Goal: Find specific page/section: Find specific page/section

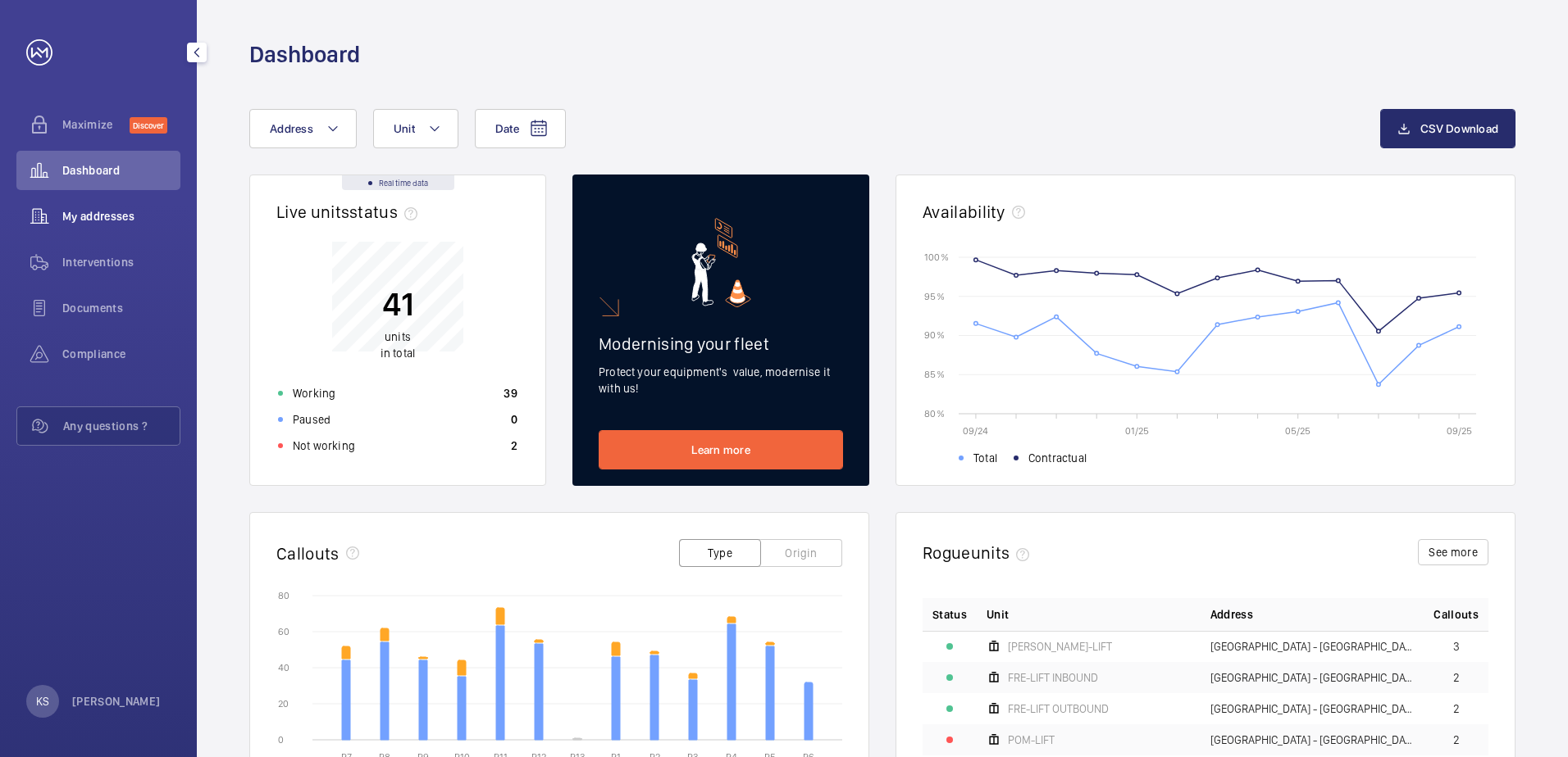
click at [112, 213] on span "My addresses" at bounding box center [121, 216] width 118 height 17
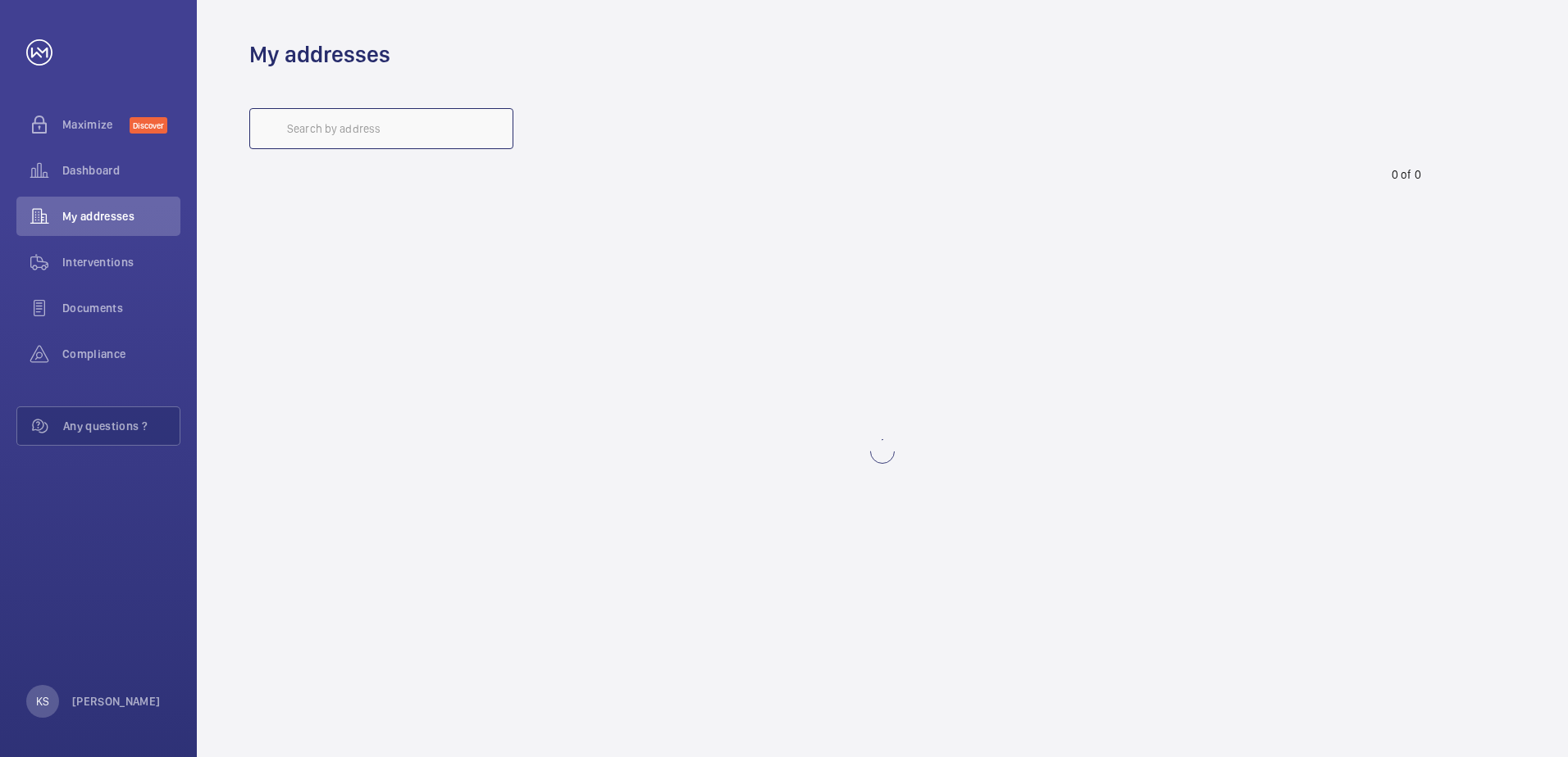
click at [411, 137] on input "text" at bounding box center [381, 128] width 264 height 41
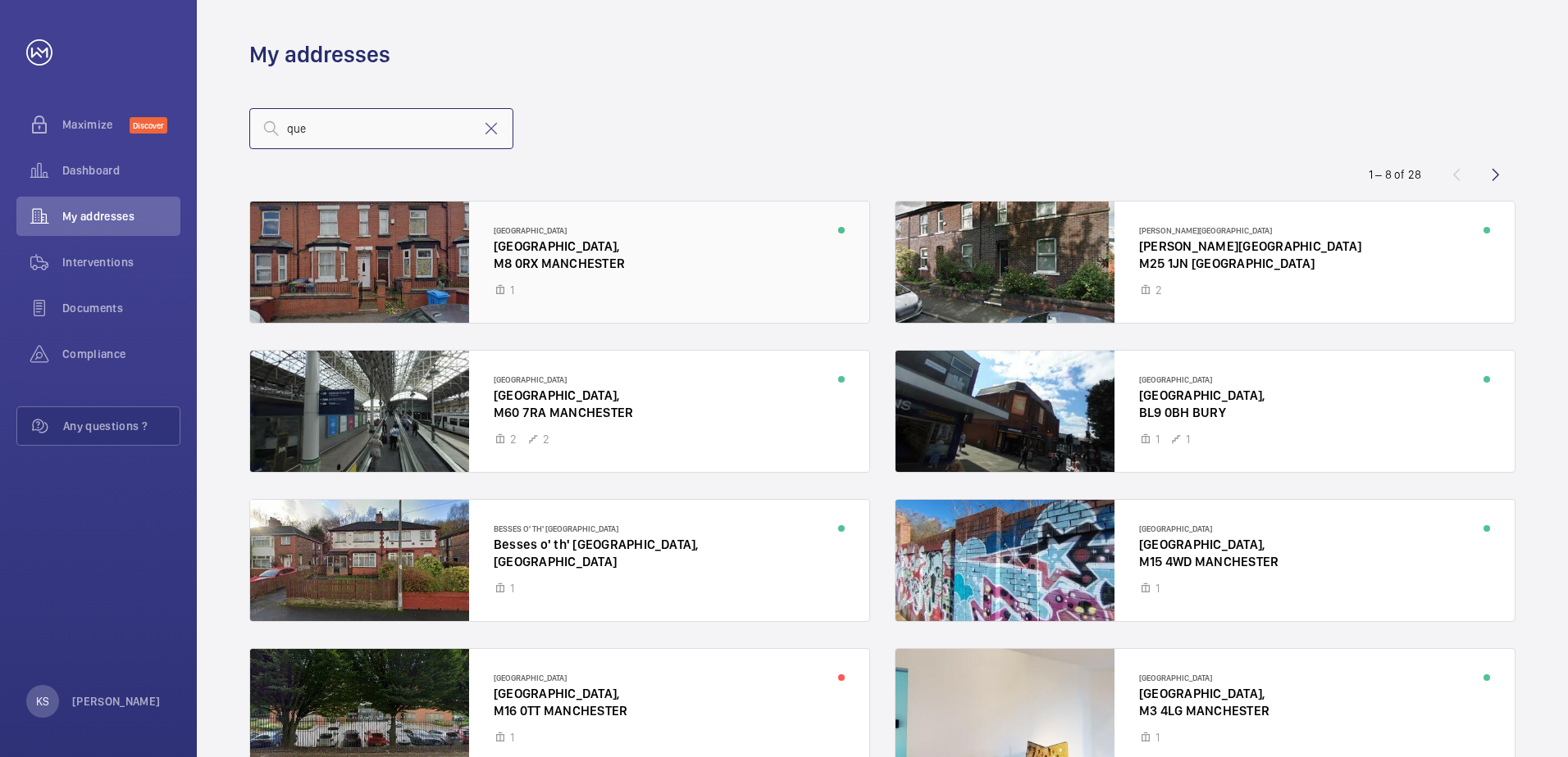
type input "que"
click at [443, 280] on div at bounding box center [559, 262] width 619 height 122
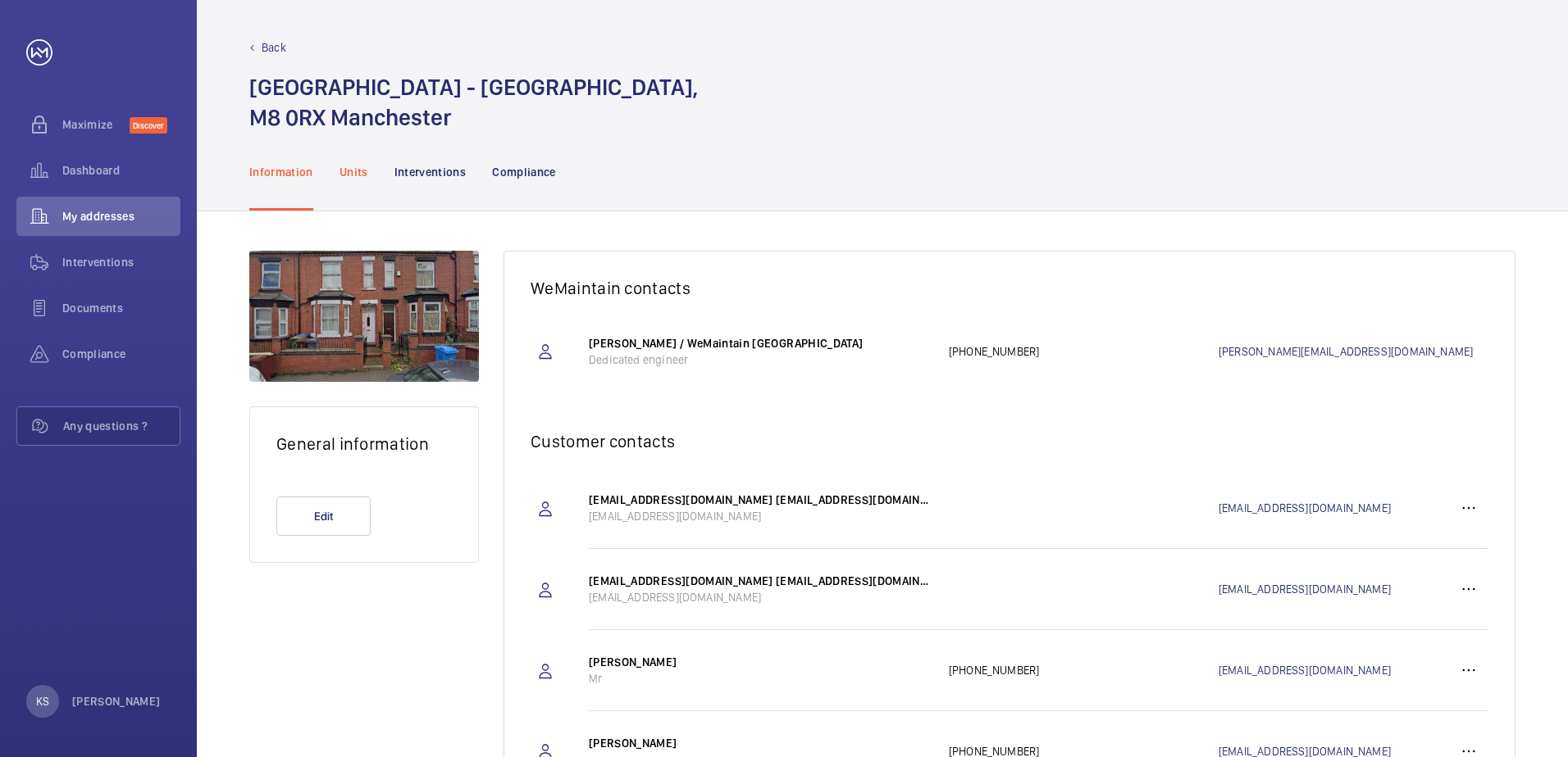
click at [360, 170] on p "Units" at bounding box center [354, 173] width 29 height 17
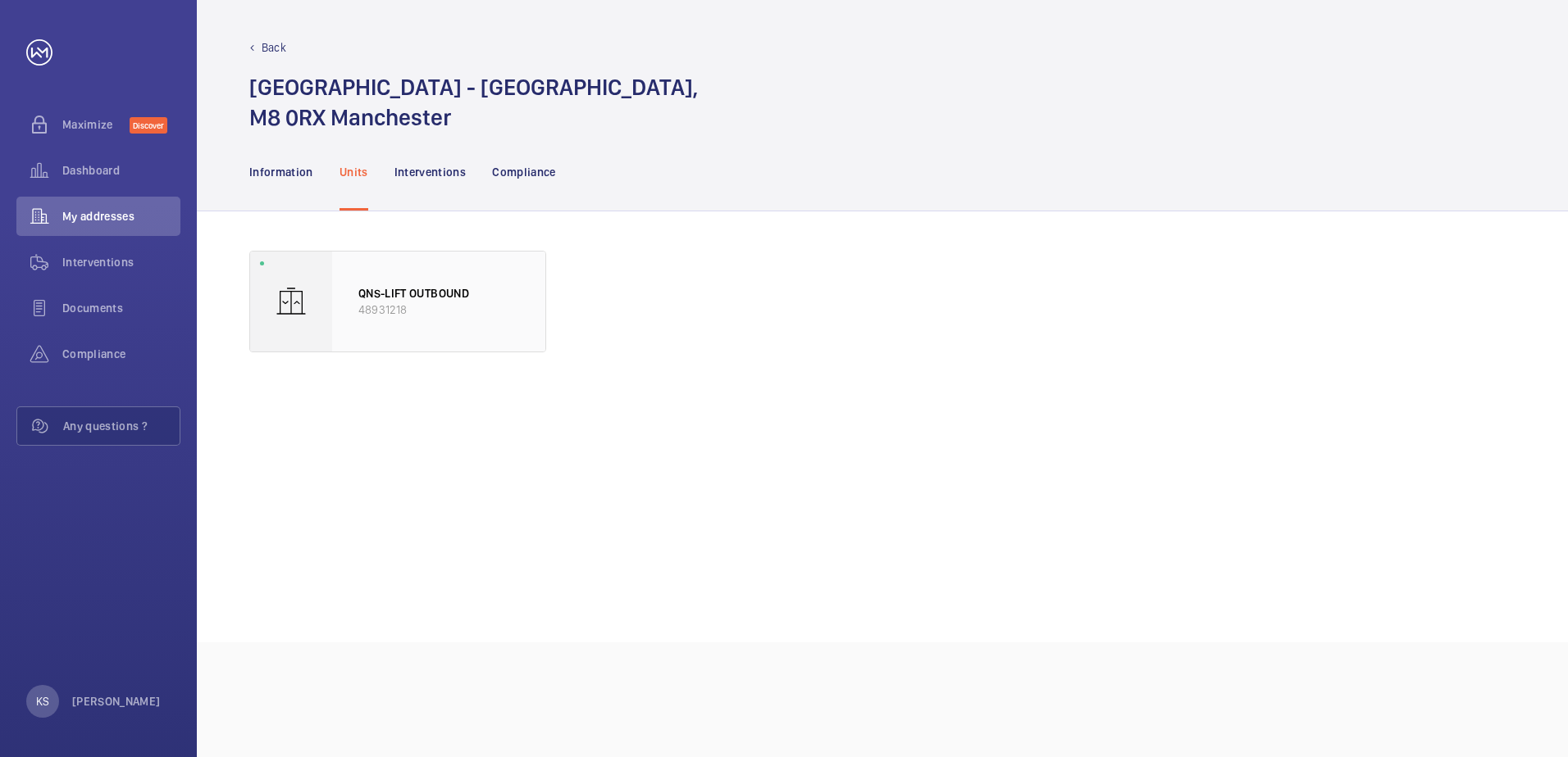
click at [434, 305] on p "48931218" at bounding box center [439, 310] width 161 height 17
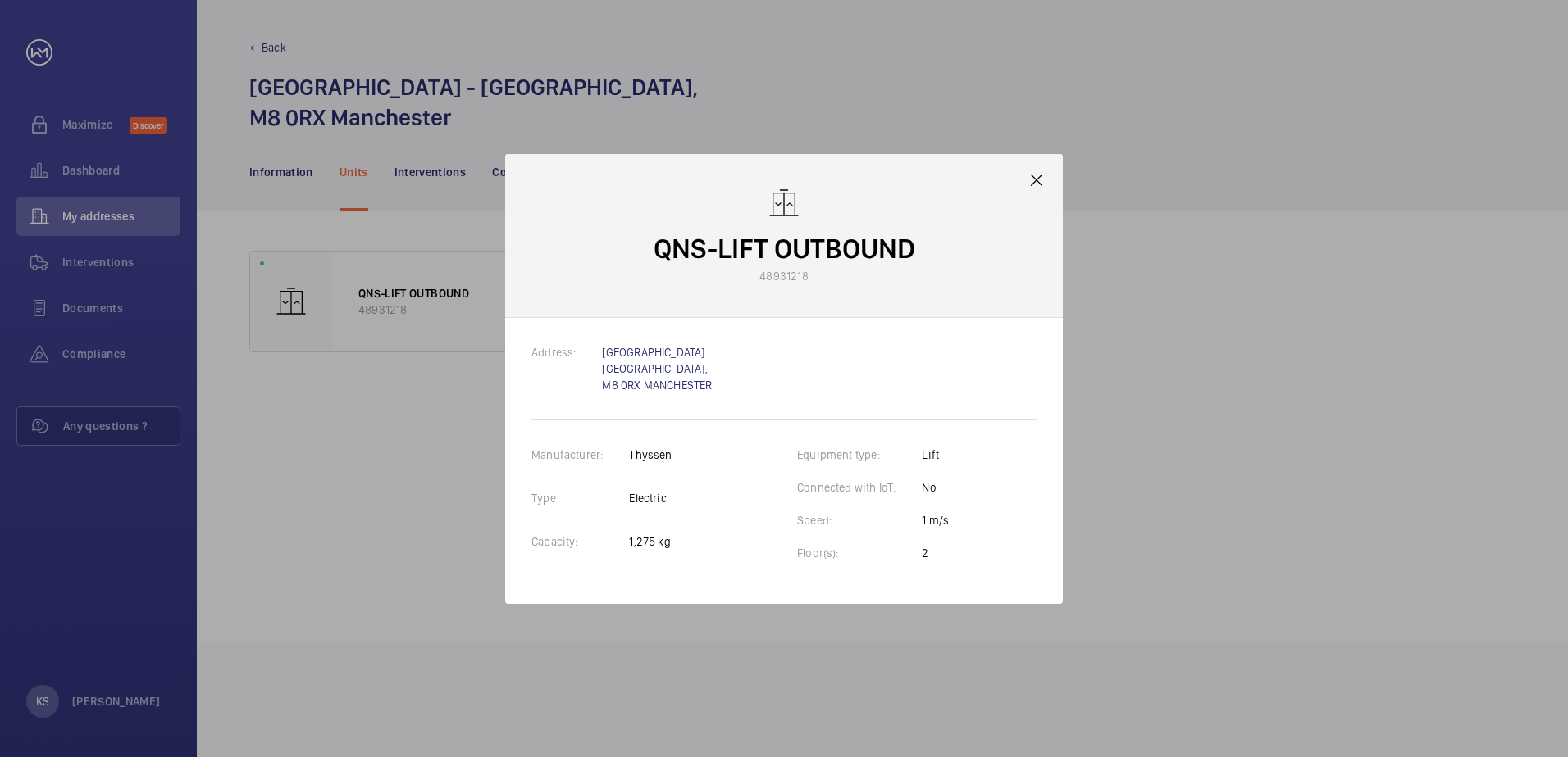
click at [1027, 191] on div "QNS-LIFT OUTBOUND 48931218" at bounding box center [783, 236] width 558 height 164
click at [1034, 189] on mat-icon at bounding box center [1036, 179] width 19 height 19
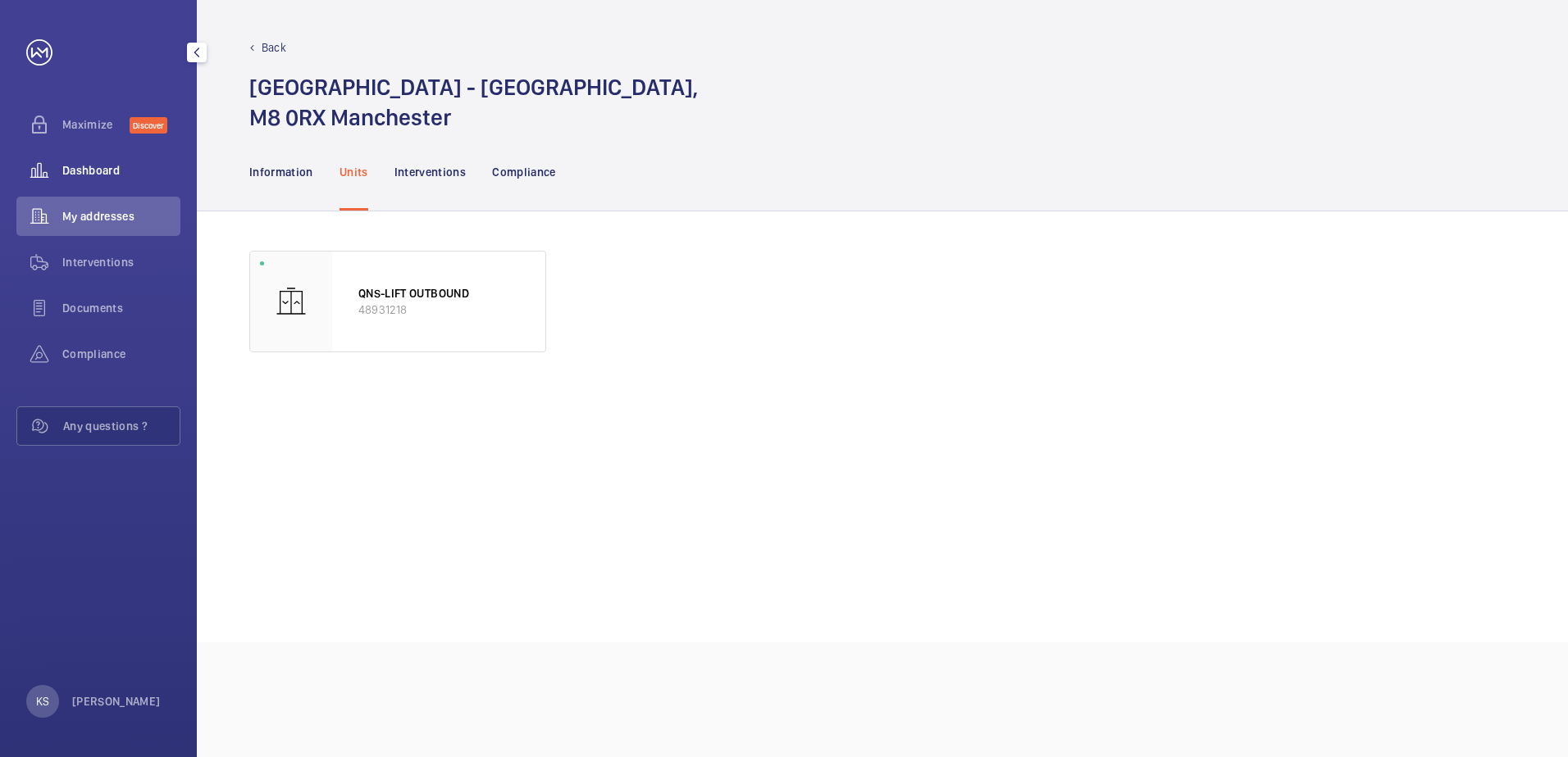
click at [70, 169] on span "Dashboard" at bounding box center [121, 171] width 118 height 17
